Goal: Browse casually: Explore the website without a specific task or goal

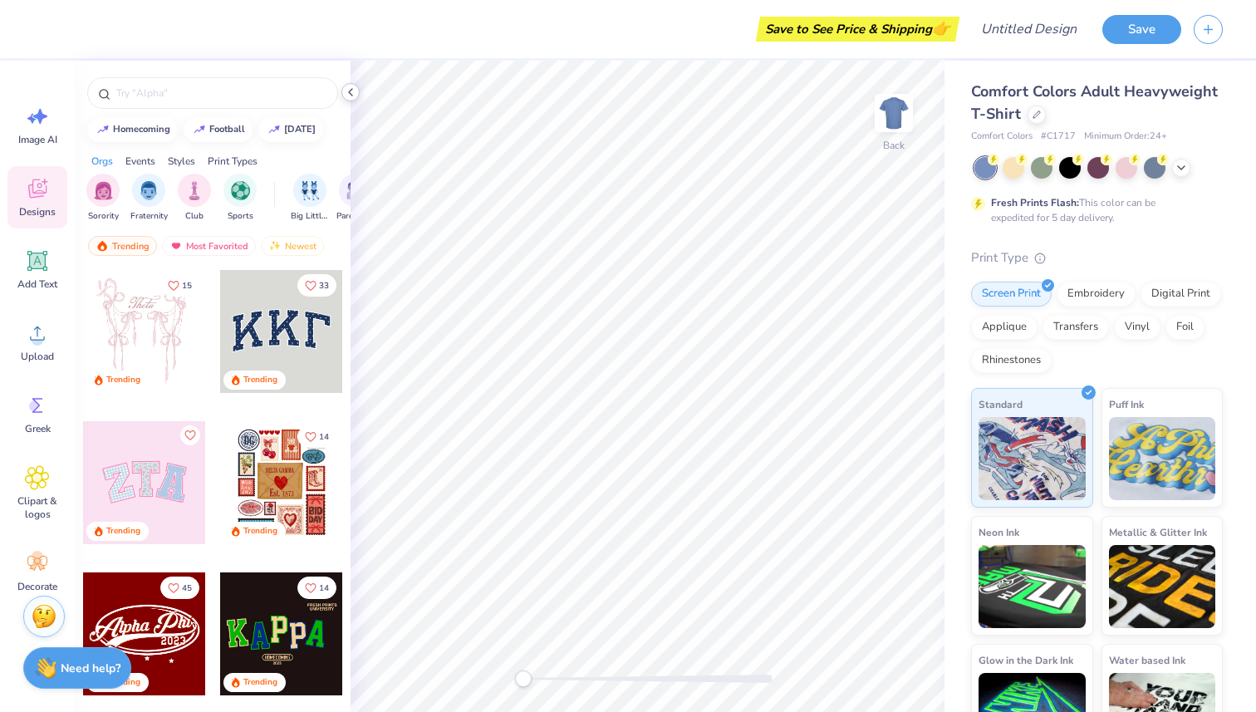
click at [350, 89] on polyline at bounding box center [350, 92] width 3 height 7
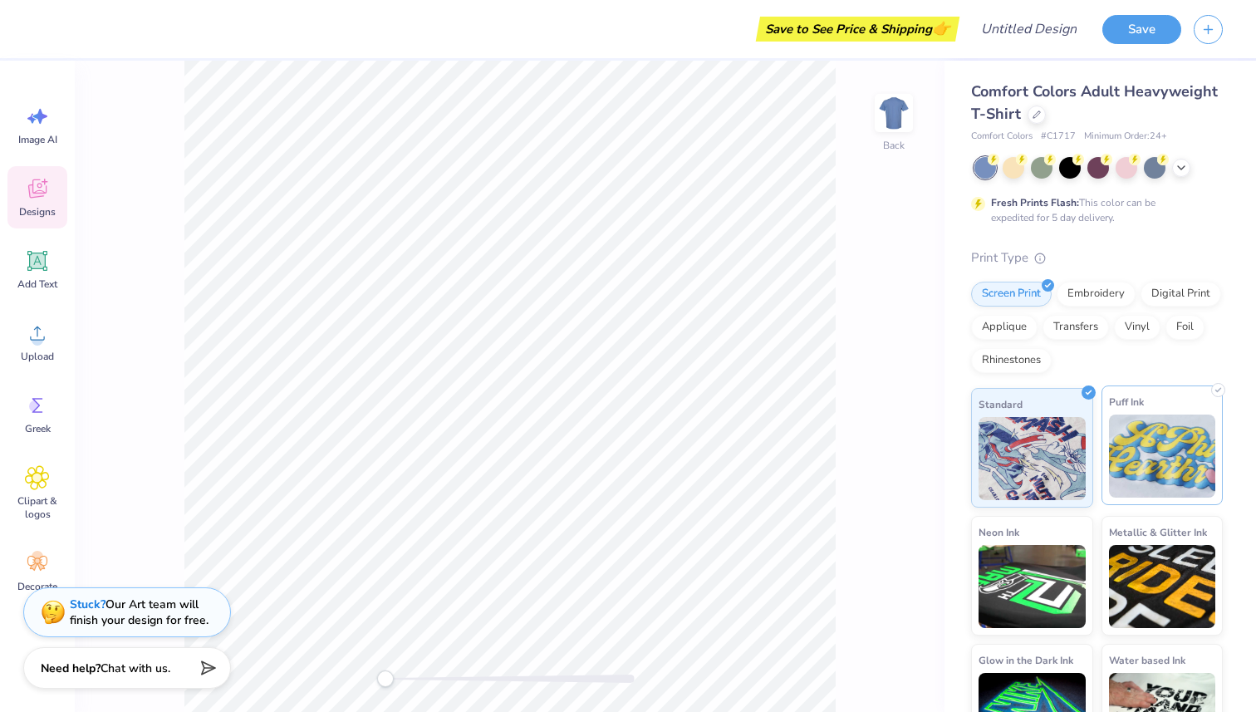
click at [1205, 469] on img at bounding box center [1162, 455] width 107 height 83
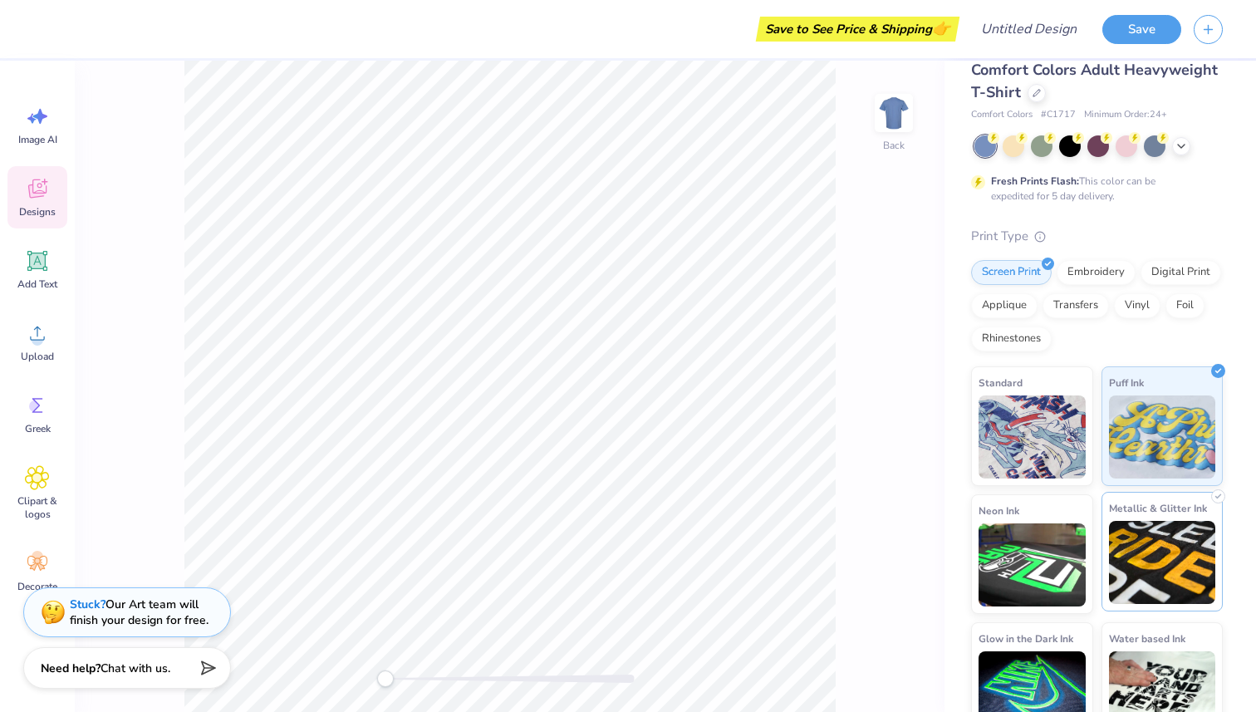
scroll to position [51, 0]
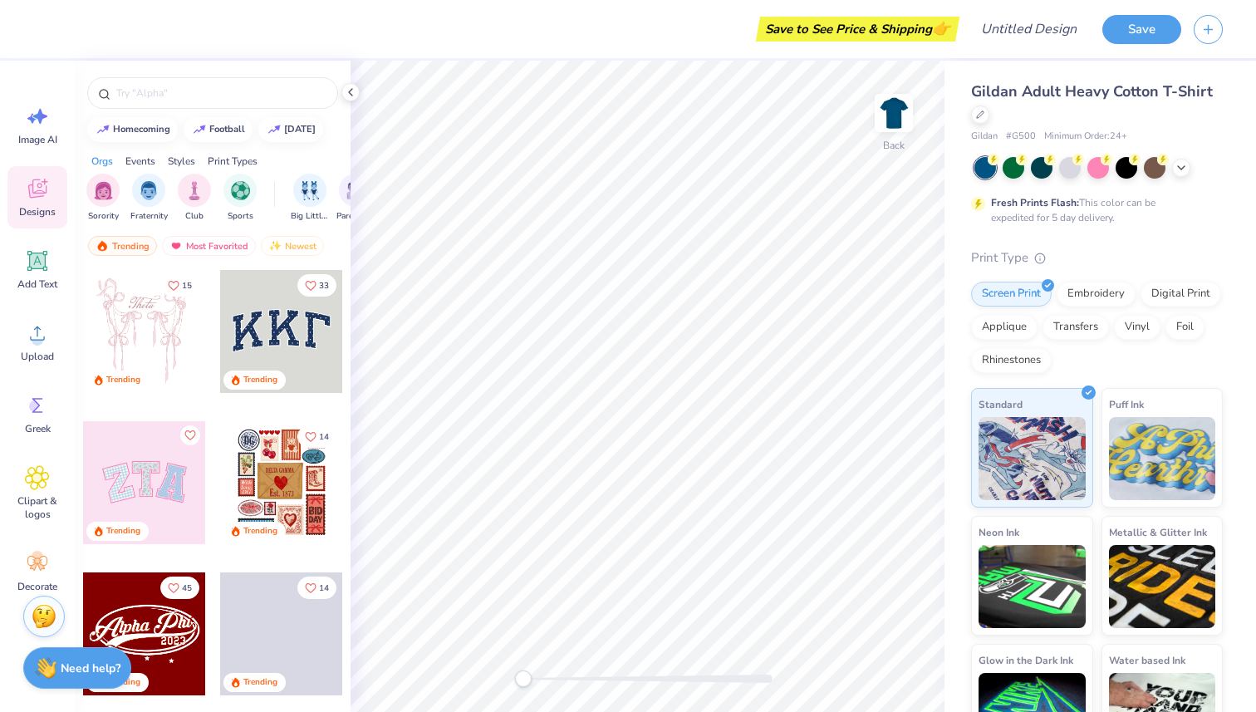
click at [301, 358] on div at bounding box center [281, 331] width 123 height 123
